Goal: Transaction & Acquisition: Subscribe to service/newsletter

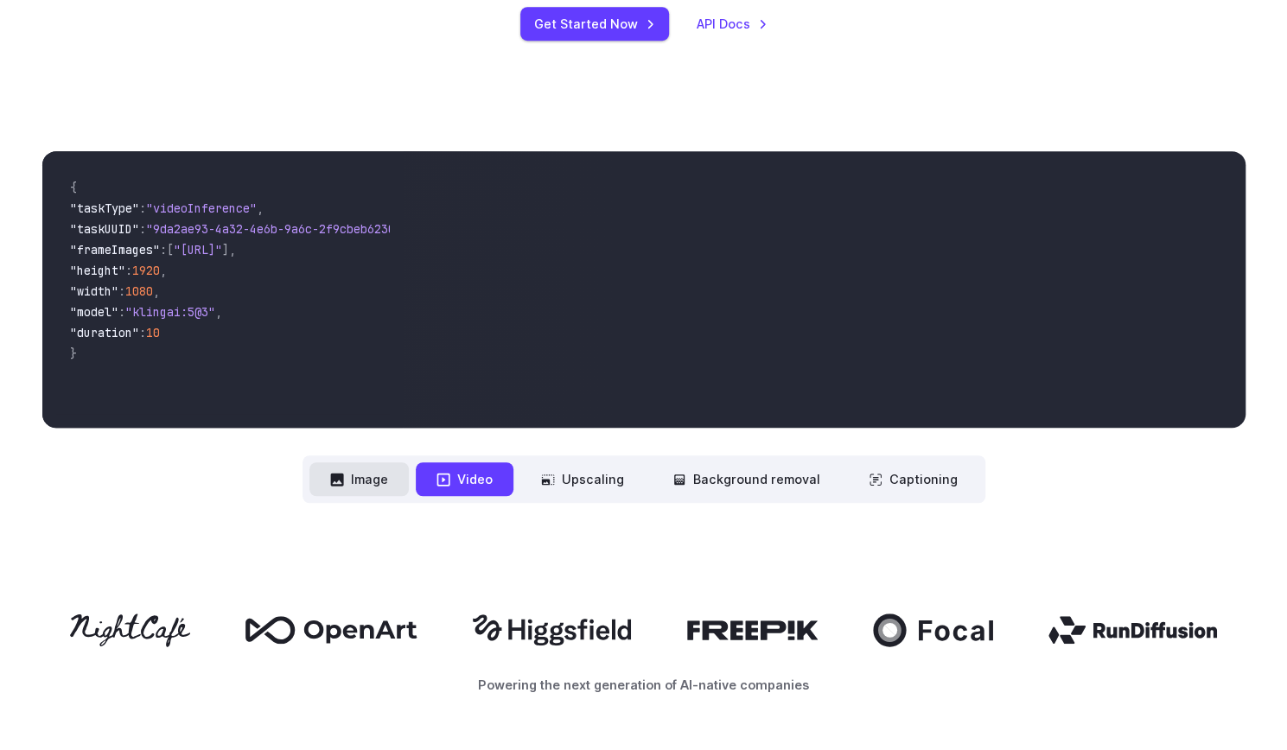
click at [387, 472] on button "Image" at bounding box center [358, 479] width 99 height 34
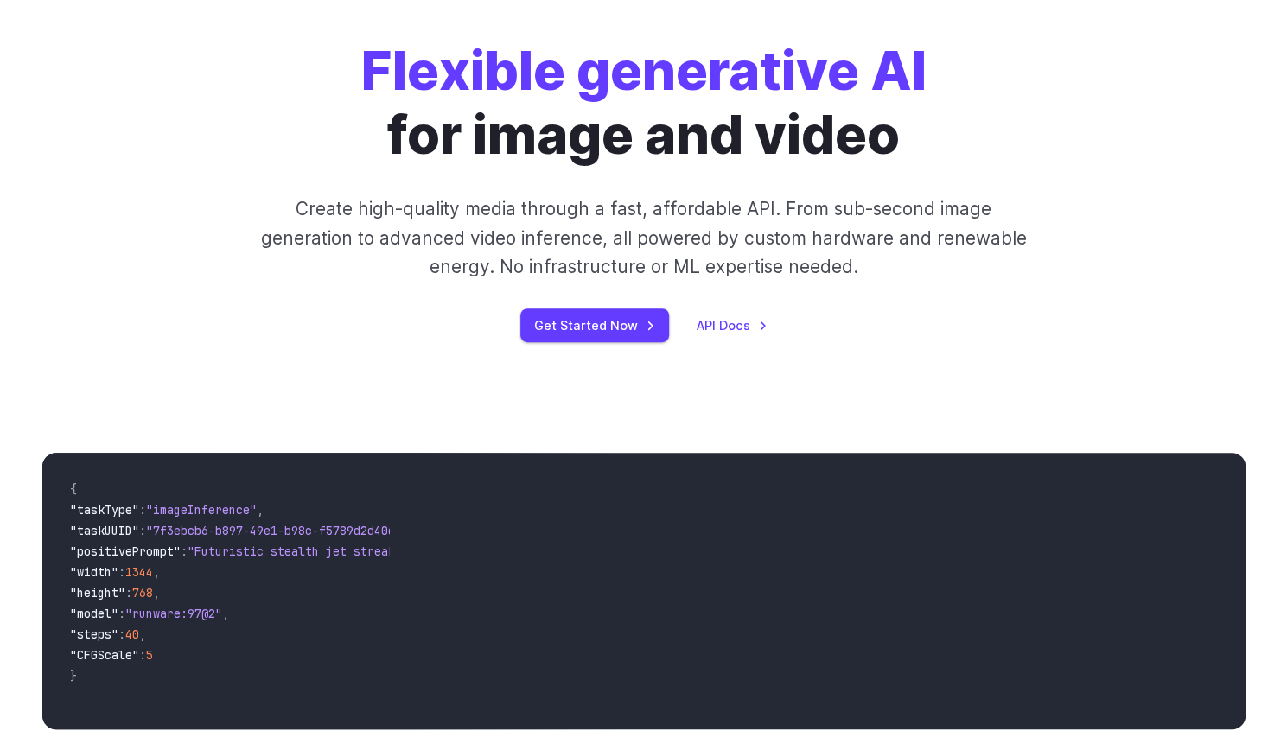
scroll to position [211, 0]
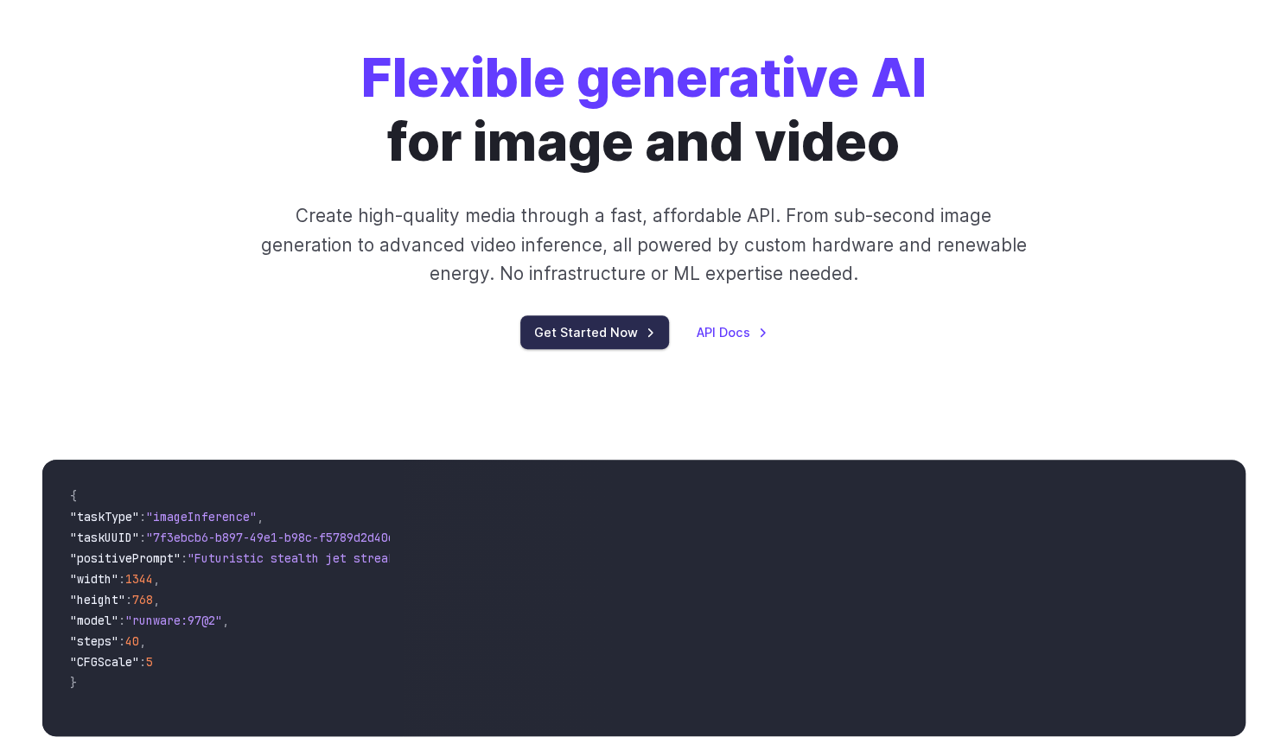
click at [584, 320] on link "Get Started Now" at bounding box center [594, 333] width 149 height 34
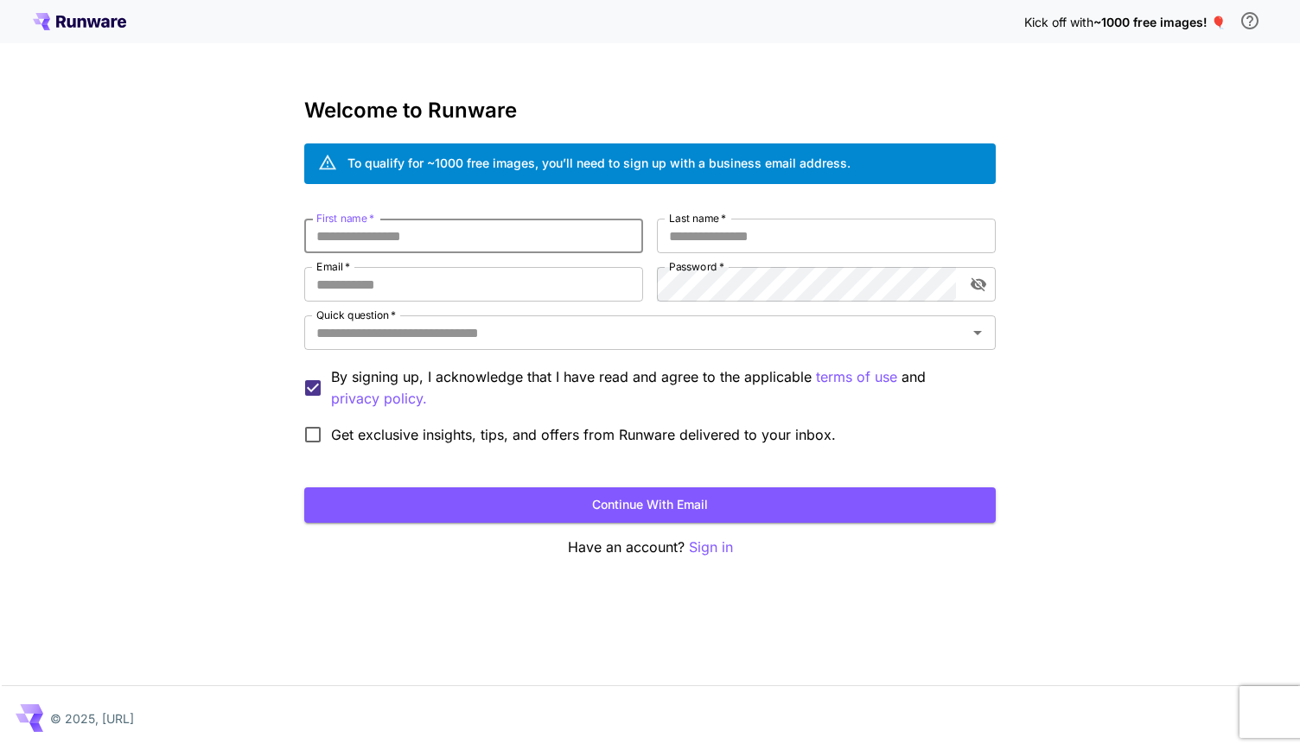
click at [418, 239] on input "First name   *" at bounding box center [473, 236] width 339 height 35
click at [512, 223] on input "First name   *" at bounding box center [473, 236] width 339 height 35
